Goal: Find specific page/section: Find specific page/section

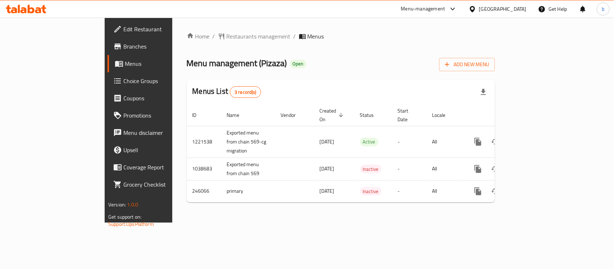
click at [479, 12] on div at bounding box center [474, 9] width 10 height 8
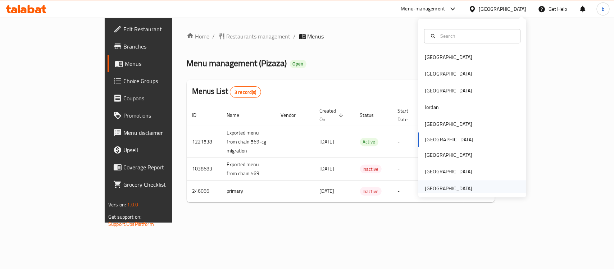
click at [436, 187] on div "[GEOGRAPHIC_DATA]" at bounding box center [448, 189] width 47 height 8
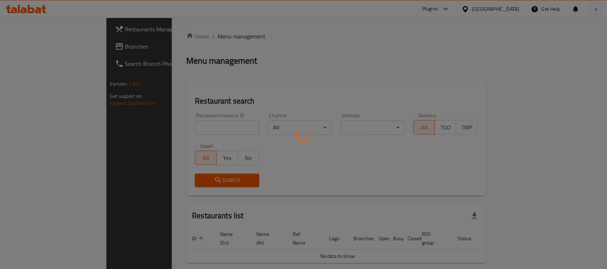
click at [38, 47] on div at bounding box center [303, 134] width 607 height 269
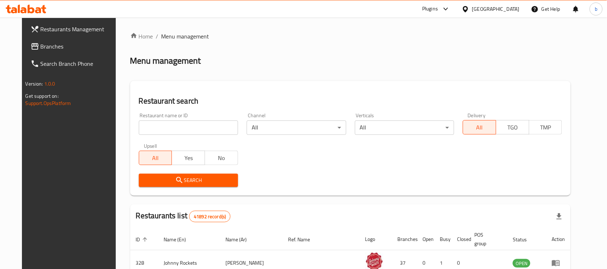
click at [41, 47] on span "Branches" at bounding box center [79, 46] width 77 height 9
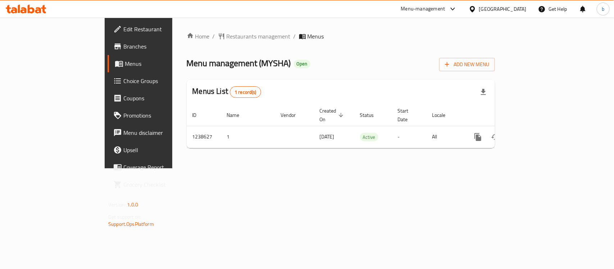
click at [33, 11] on icon at bounding box center [31, 9] width 7 height 9
click at [44, 10] on icon at bounding box center [43, 9] width 5 height 8
